Goal: Information Seeking & Learning: Find specific fact

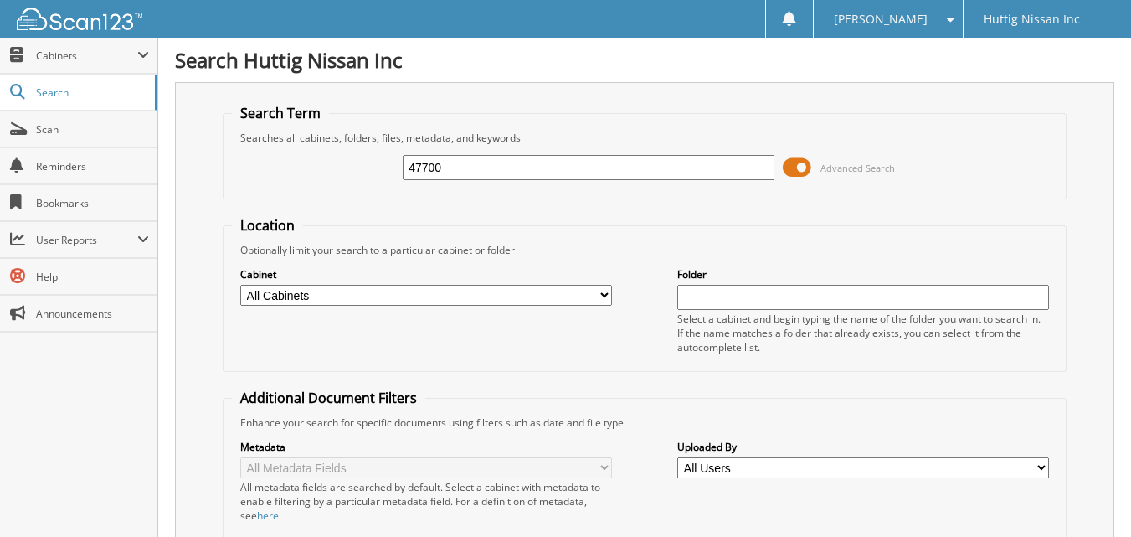
type input "47700"
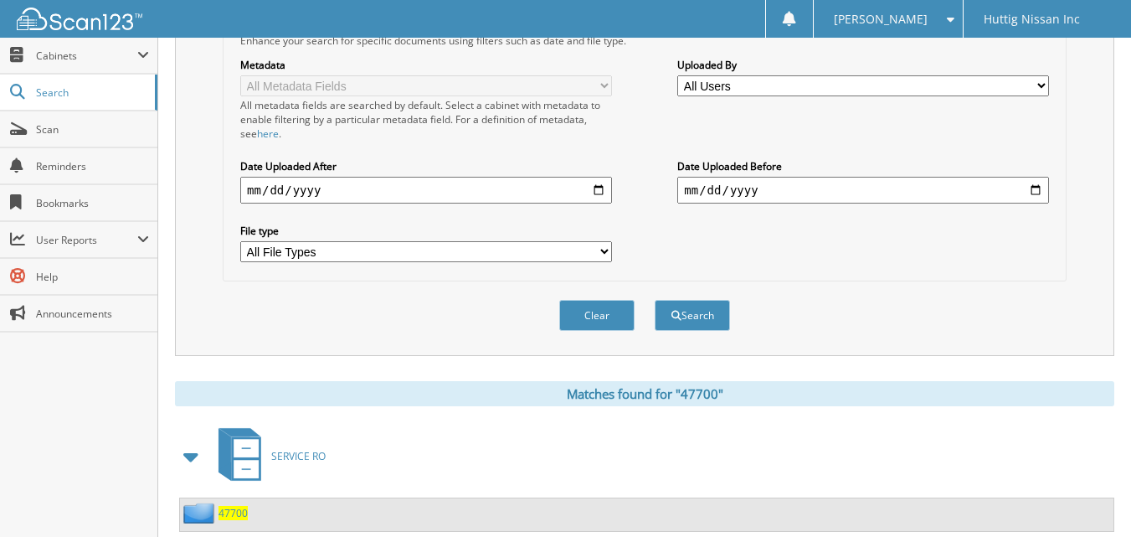
scroll to position [428, 0]
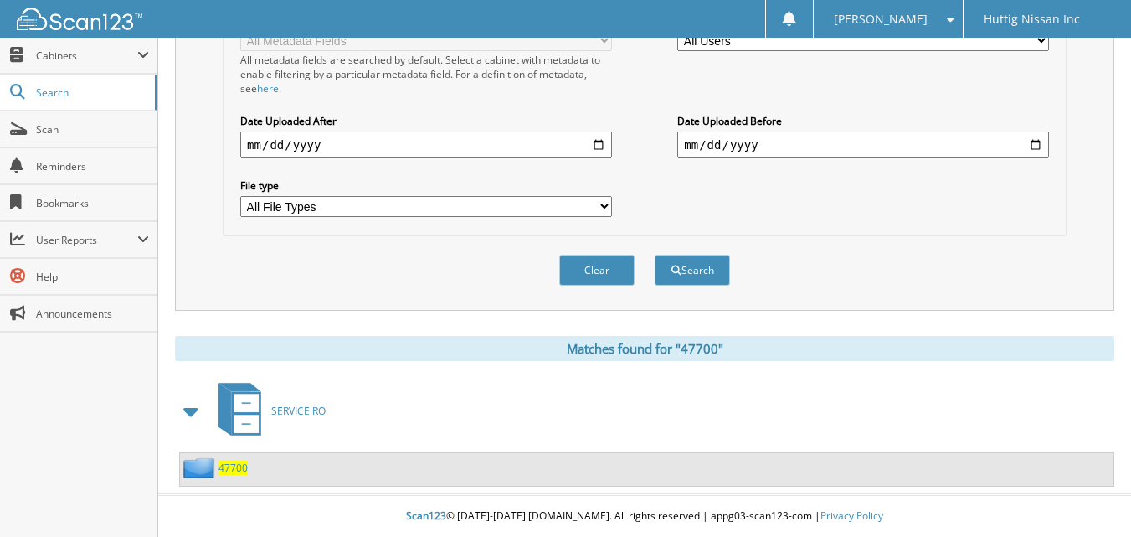
click at [231, 468] on span "47700" at bounding box center [232, 467] width 29 height 14
